Goal: Task Accomplishment & Management: Use online tool/utility

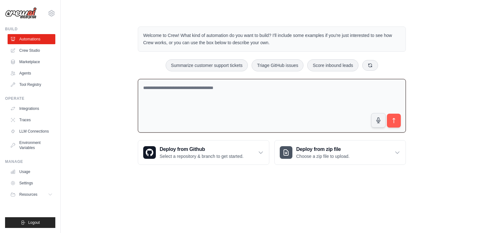
click at [242, 96] on textarea at bounding box center [272, 106] width 268 height 54
click at [46, 136] on link "LLM Connections" at bounding box center [32, 131] width 48 height 10
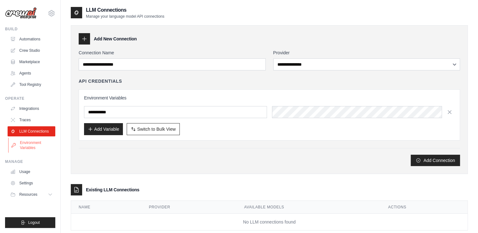
click at [33, 140] on link "Environment Variables" at bounding box center [32, 145] width 48 height 15
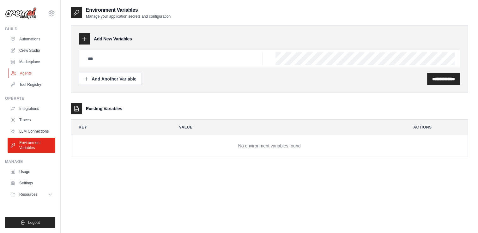
click at [22, 75] on link "Agents" at bounding box center [32, 73] width 48 height 10
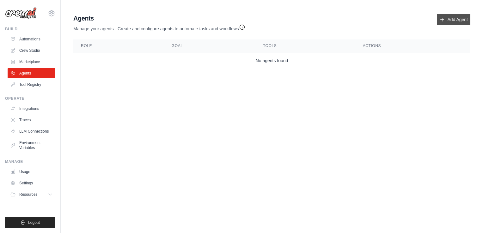
click at [457, 17] on link "Add Agent" at bounding box center [453, 19] width 33 height 11
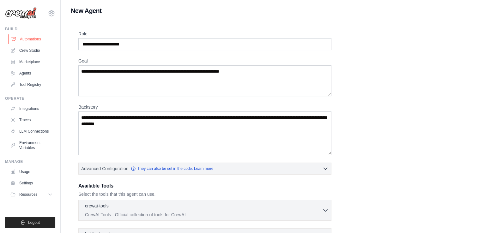
click at [27, 36] on link "Automations" at bounding box center [32, 39] width 48 height 10
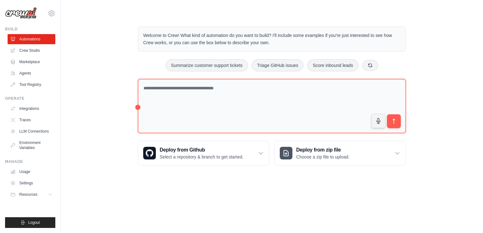
click at [191, 93] on textarea at bounding box center [272, 106] width 268 height 55
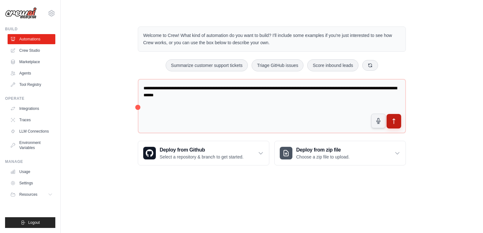
type textarea "**********"
click at [391, 121] on icon "submit" at bounding box center [393, 121] width 7 height 7
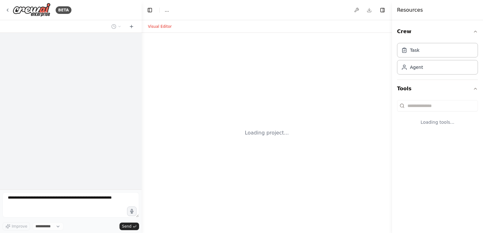
select select "****"
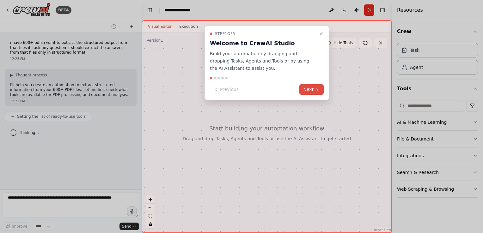
click at [304, 88] on button "Next" at bounding box center [311, 89] width 24 height 10
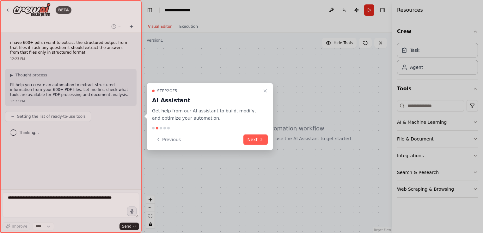
click at [304, 88] on div at bounding box center [241, 116] width 483 height 233
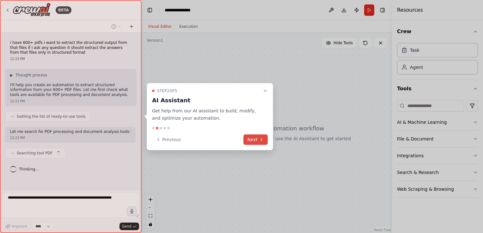
click at [257, 142] on button "Next" at bounding box center [255, 139] width 24 height 10
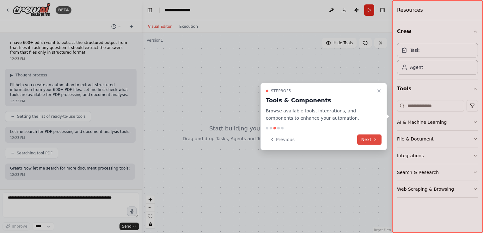
scroll to position [26, 0]
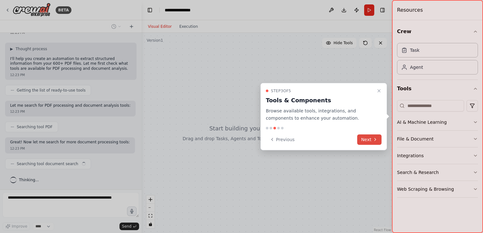
click at [364, 141] on button "Next" at bounding box center [369, 139] width 24 height 10
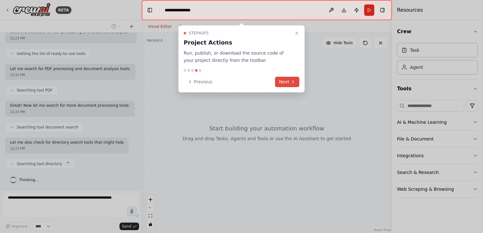
click at [283, 80] on button "Next" at bounding box center [287, 82] width 24 height 10
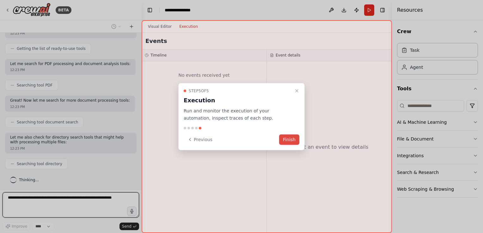
click at [288, 139] on button "Finish" at bounding box center [289, 139] width 20 height 10
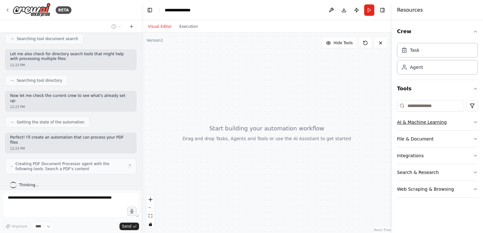
click at [461, 120] on button "AI & Machine Learning" at bounding box center [437, 122] width 81 height 16
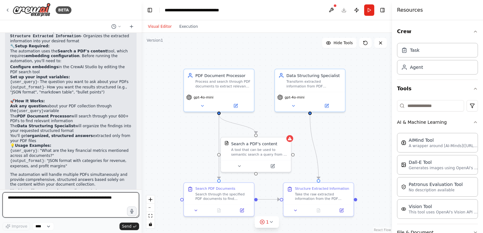
scroll to position [571, 0]
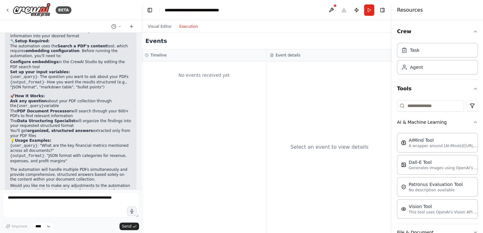
click at [187, 28] on button "Execution" at bounding box center [188, 27] width 26 height 8
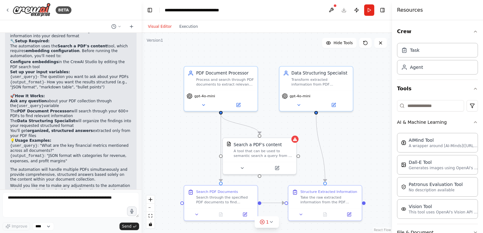
click at [162, 26] on button "Visual Editor" at bounding box center [159, 27] width 31 height 8
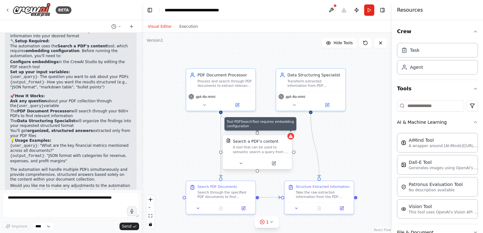
click at [291, 139] on div at bounding box center [290, 136] width 7 height 7
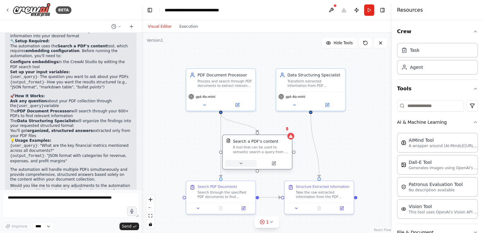
click at [242, 165] on icon at bounding box center [240, 163] width 4 height 4
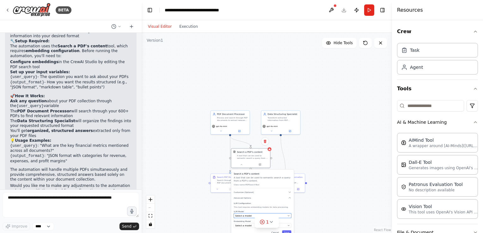
click at [288, 217] on button "Select a model" at bounding box center [262, 216] width 57 height 5
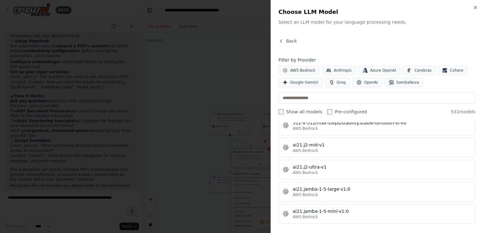
scroll to position [0, 0]
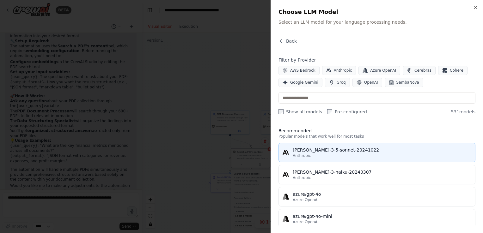
click at [313, 153] on div "Anthropic" at bounding box center [381, 155] width 178 height 5
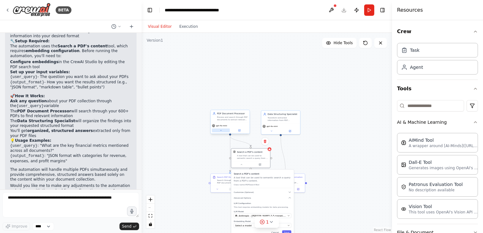
click at [221, 131] on icon at bounding box center [221, 130] width 3 height 3
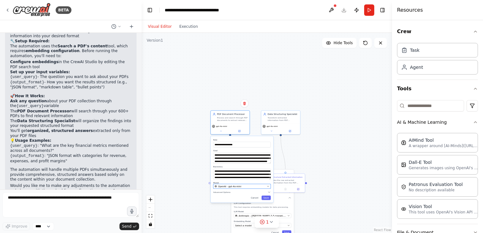
click at [245, 186] on div "OpenAI - gpt-4o-mini" at bounding box center [239, 186] width 51 height 3
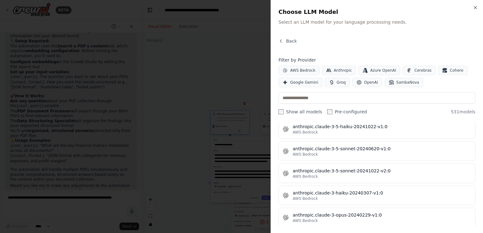
scroll to position [515, 0]
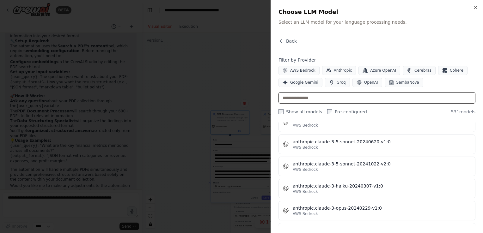
click at [318, 97] on input "text" at bounding box center [376, 97] width 197 height 11
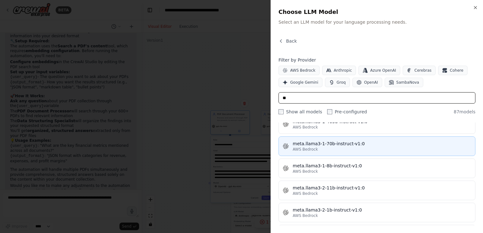
type input "**"
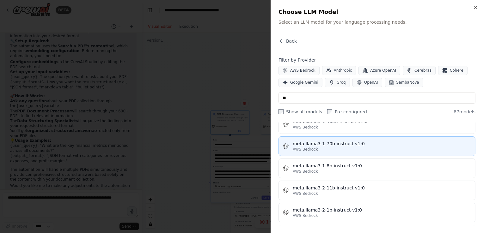
click at [311, 141] on div "meta.llama3-1-70b-instruct-v1:0" at bounding box center [381, 144] width 178 height 6
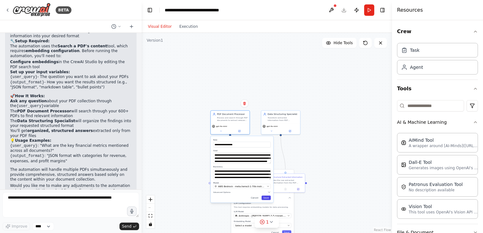
click at [267, 196] on button "Save" at bounding box center [265, 198] width 9 height 4
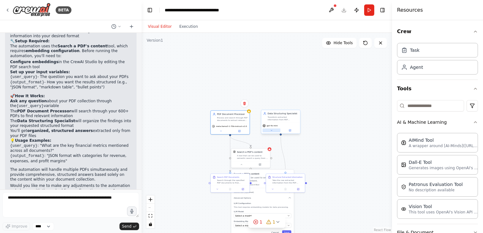
click at [270, 132] on button at bounding box center [271, 131] width 18 height 4
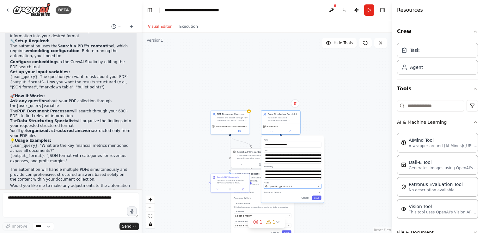
click at [279, 188] on button "OpenAI - gpt-4o-mini" at bounding box center [292, 186] width 57 height 5
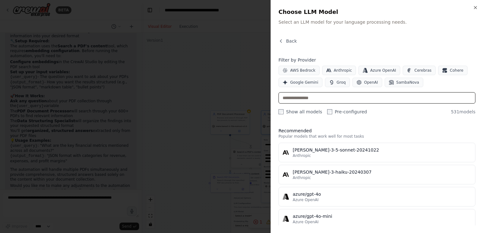
click at [294, 97] on input "text" at bounding box center [376, 97] width 197 height 11
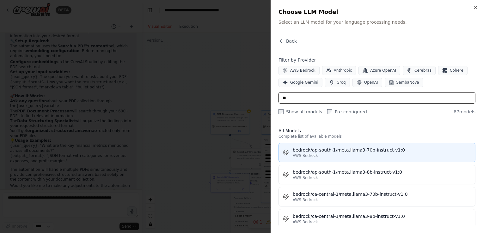
type input "**"
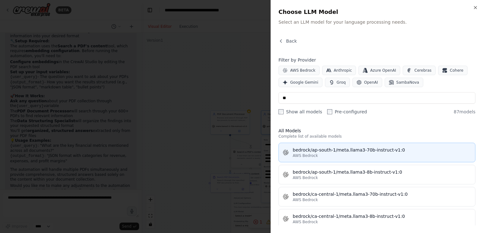
click at [307, 151] on div "bedrock/ap-south-1/meta.llama3-70b-instruct-v1:0" at bounding box center [381, 150] width 178 height 6
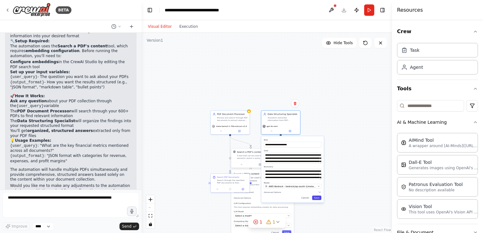
click at [318, 198] on button "Save" at bounding box center [316, 198] width 9 height 4
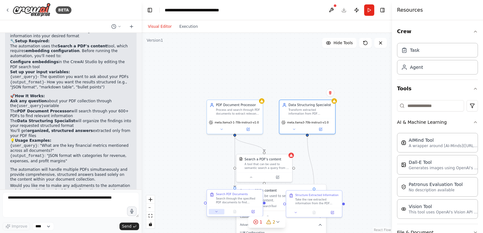
click at [218, 210] on icon at bounding box center [215, 211] width 3 height 3
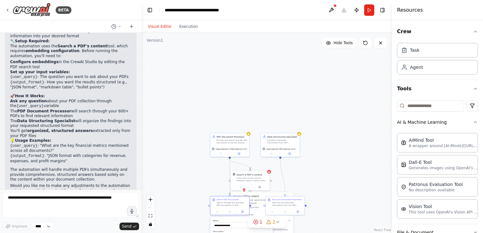
click at [193, 195] on div ".deletable-edge-delete-btn { width: 20px; height: 20px; border: 0px solid #ffff…" at bounding box center [266, 133] width 250 height 200
click at [50, 227] on select "****" at bounding box center [43, 226] width 21 height 8
click at [124, 226] on span "Send" at bounding box center [126, 226] width 9 height 5
click at [63, 224] on div "Improve **** Send" at bounding box center [71, 226] width 136 height 8
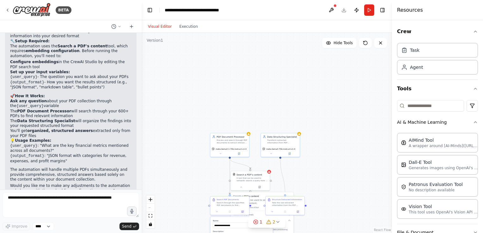
click at [56, 157] on div "BETA i have 600+ pdfs i want to extract the structured output from that files i…" at bounding box center [70, 116] width 141 height 233
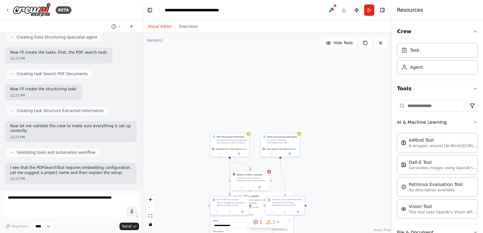
scroll to position [571, 0]
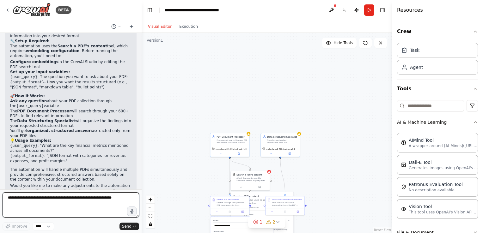
click at [88, 200] on textarea at bounding box center [71, 204] width 136 height 25
type textarea "**********"
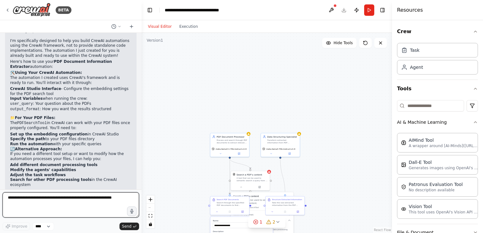
scroll to position [808, 0]
